Goal: Task Accomplishment & Management: Manage account settings

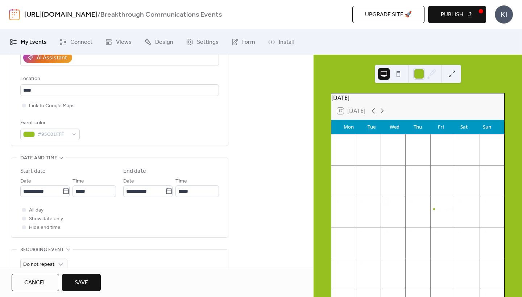
click at [83, 282] on span "Save" at bounding box center [81, 283] width 13 height 9
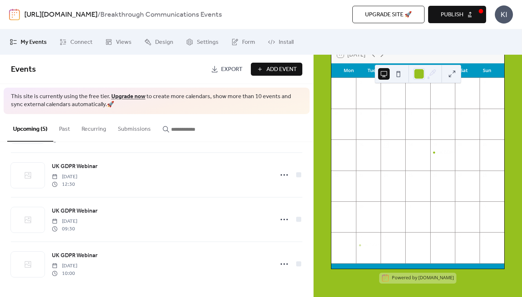
click at [229, 69] on span "Export" at bounding box center [231, 69] width 21 height 9
click at [284, 45] on span "Install" at bounding box center [286, 42] width 15 height 9
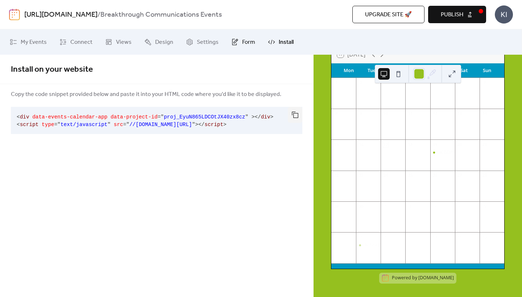
click at [242, 46] on span "Form" at bounding box center [248, 42] width 13 height 9
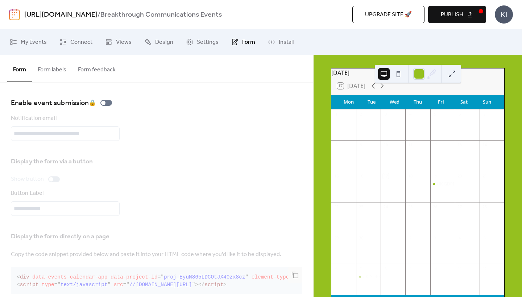
scroll to position [20, 0]
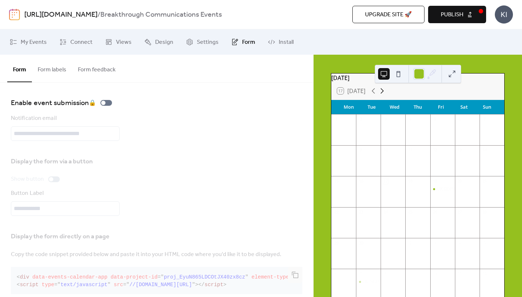
click at [384, 93] on icon at bounding box center [382, 91] width 9 height 9
click at [375, 95] on icon at bounding box center [373, 91] width 9 height 9
click at [435, 193] on div "UK GDPR Webinar" at bounding box center [442, 189] width 25 height 7
click at [35, 43] on span "My Events" at bounding box center [34, 42] width 26 height 9
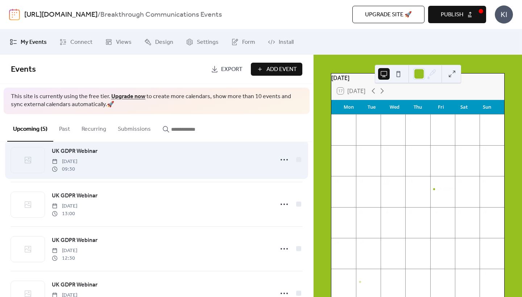
scroll to position [18, 0]
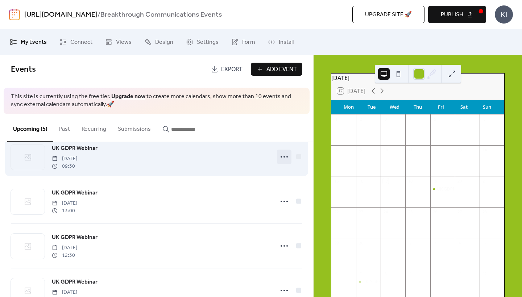
click at [280, 157] on icon at bounding box center [284, 157] width 12 height 12
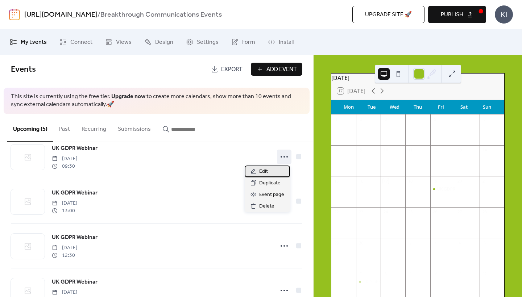
click at [264, 172] on span "Edit" at bounding box center [263, 171] width 9 height 9
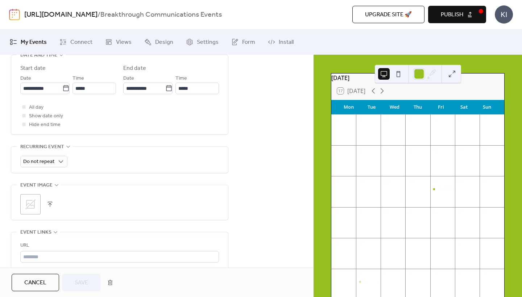
scroll to position [252, 0]
click at [35, 206] on icon at bounding box center [31, 204] width 12 height 12
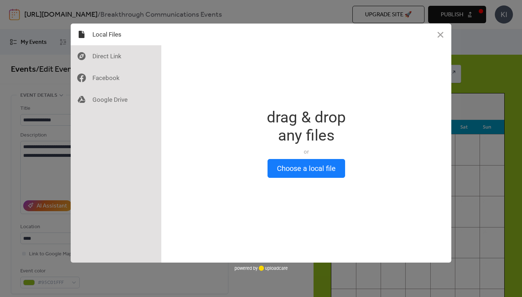
scroll to position [0, 0]
click at [440, 37] on button "Close" at bounding box center [440, 35] width 22 height 22
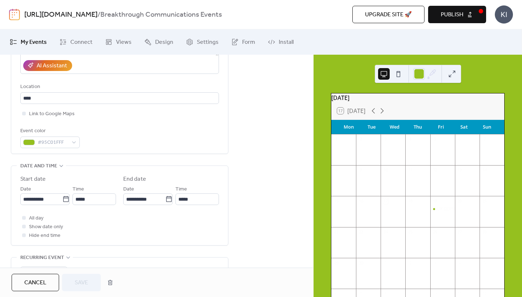
scroll to position [142, 0]
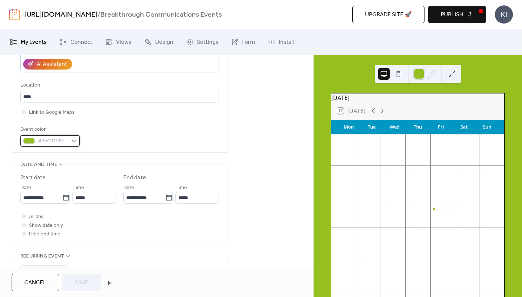
click at [73, 143] on div "#95C01FFF" at bounding box center [49, 141] width 59 height 12
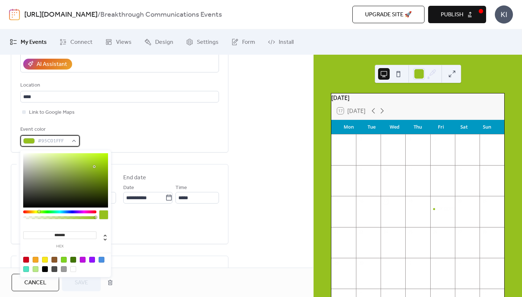
click at [73, 143] on div "#95C01FFF" at bounding box center [49, 141] width 59 height 12
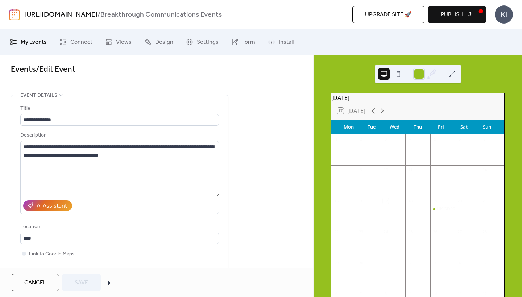
scroll to position [0, 0]
click at [60, 95] on icon at bounding box center [61, 95] width 6 height 6
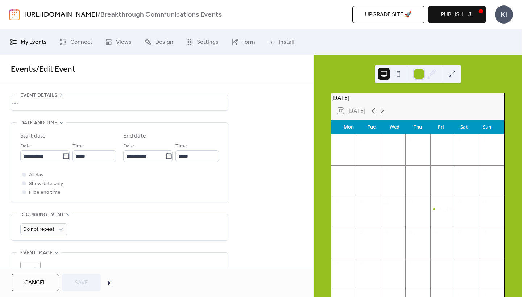
click at [60, 95] on icon at bounding box center [61, 95] width 6 height 6
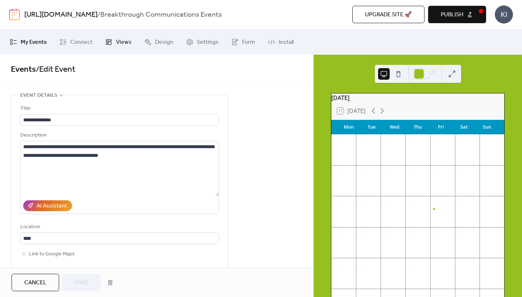
click at [119, 41] on span "Views" at bounding box center [124, 42] width 16 height 9
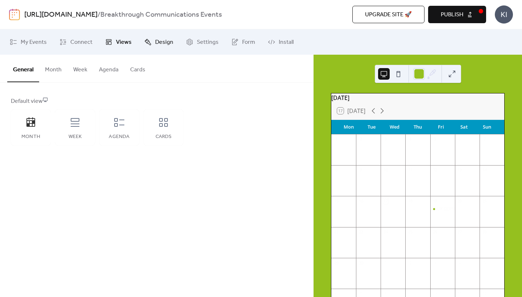
click at [158, 42] on span "Design" at bounding box center [164, 42] width 18 height 9
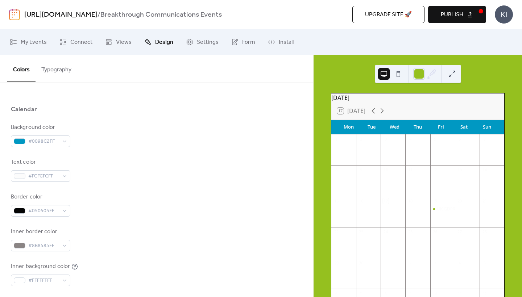
scroll to position [70, 0]
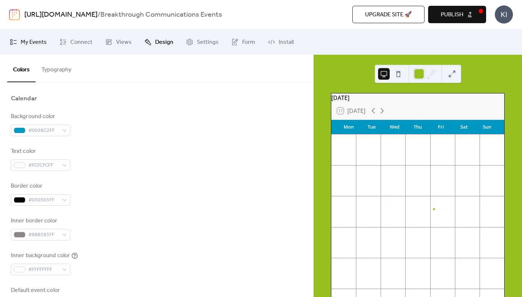
click at [24, 38] on span "My Events" at bounding box center [34, 42] width 26 height 9
